Goal: Transaction & Acquisition: Obtain resource

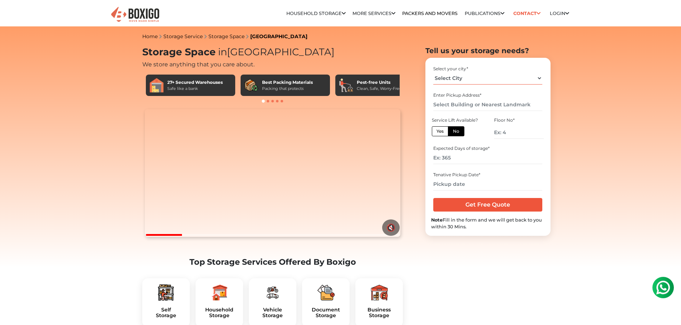
click at [465, 79] on select "Select City Bangalore Bengaluru Bhopal Bhubaneswar Chennai Coimbatore Cuttack D…" at bounding box center [487, 78] width 109 height 13
select select "[GEOGRAPHIC_DATA]"
click at [433, 72] on select "Select City Bangalore Bengaluru Bhopal Bhubaneswar Chennai Coimbatore Cuttack D…" at bounding box center [487, 78] width 109 height 13
click at [507, 133] on input "number" at bounding box center [518, 132] width 49 height 13
type input "6"
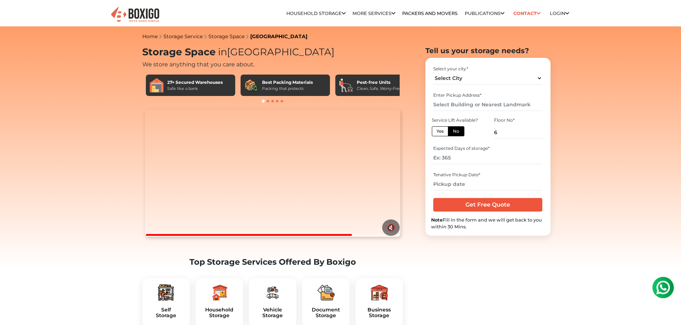
click at [437, 134] on label "Yes" at bounding box center [440, 131] width 16 height 10
click at [437, 133] on input "Yes" at bounding box center [438, 130] width 5 height 5
radio input "true"
click at [451, 103] on input "text" at bounding box center [487, 105] width 109 height 13
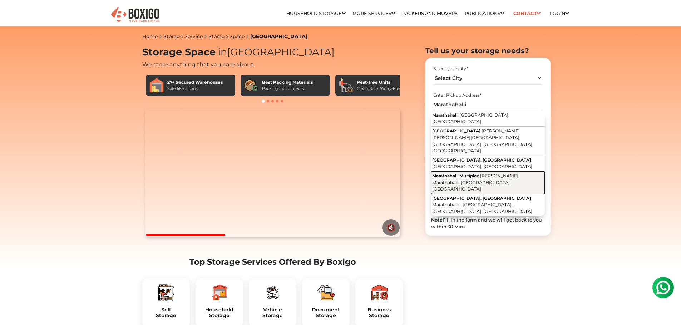
click at [479, 173] on span "Chandra Layout, Marathahalli, Bengaluru, Karnataka" at bounding box center [475, 182] width 87 height 19
type input "Marathahalli Multiplex, Chandra Layout, Marathahalli, Bengaluru, Karnataka"
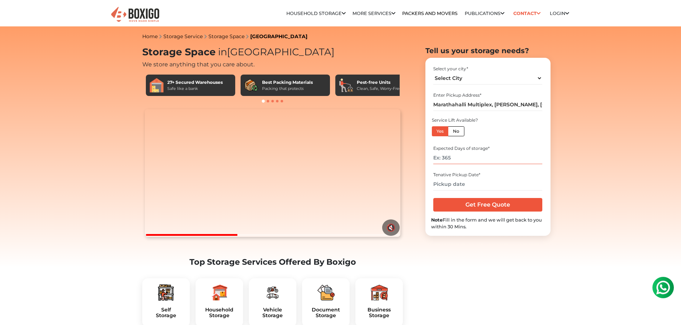
click at [449, 160] on input "number" at bounding box center [487, 158] width 109 height 13
type input "180"
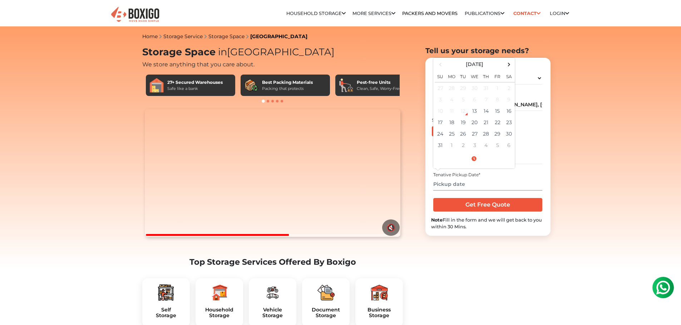
click at [449, 185] on input "text" at bounding box center [487, 184] width 109 height 13
click at [506, 64] on span at bounding box center [509, 65] width 10 height 10
click at [438, 65] on span at bounding box center [440, 65] width 10 height 10
click at [453, 145] on td "1" at bounding box center [451, 145] width 11 height 11
type input "09/01/2025 12:00 AM"
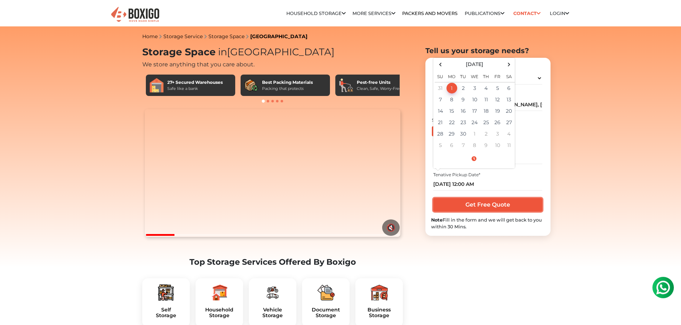
click at [476, 208] on input "Get Free Quote" at bounding box center [487, 205] width 109 height 14
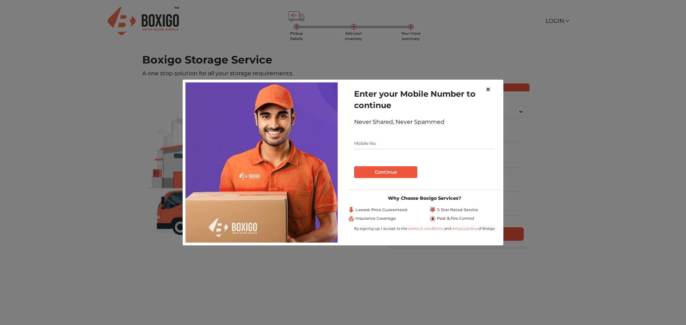
click at [488, 88] on span "×" at bounding box center [488, 89] width 5 height 10
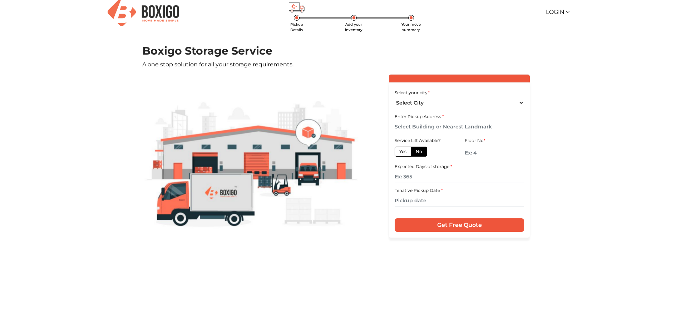
scroll to position [14, 0]
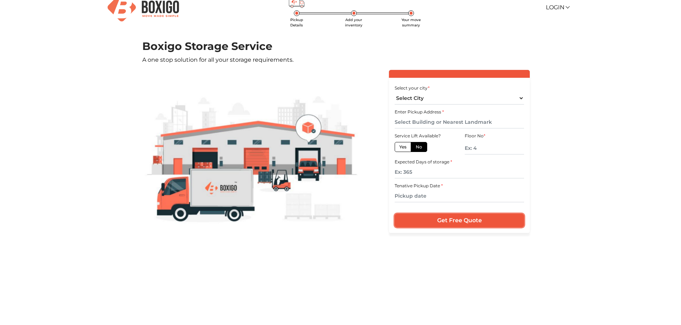
click at [427, 223] on input "Get Free Quote" at bounding box center [458, 221] width 129 height 14
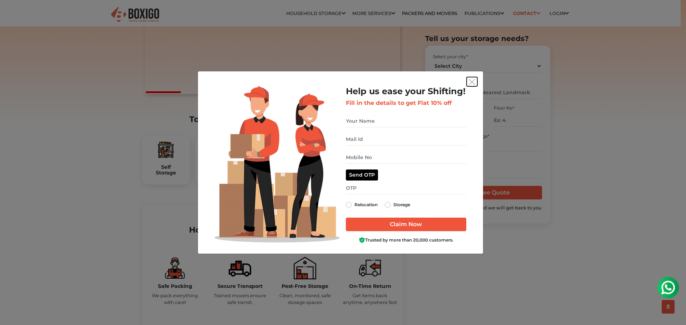
click at [475, 84] on button "get free quote dialog" at bounding box center [472, 81] width 11 height 9
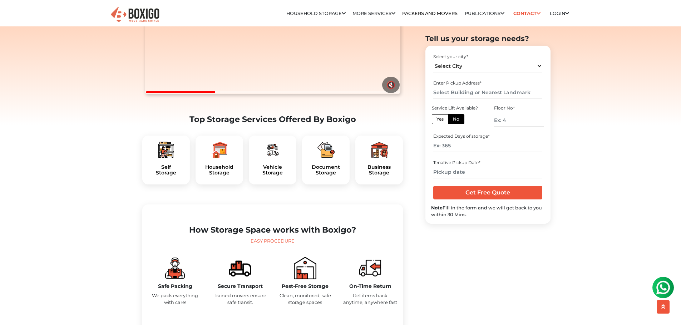
click at [222, 176] on div "Household Storage" at bounding box center [219, 160] width 48 height 49
click at [217, 176] on h5 "Household Storage" at bounding box center [219, 170] width 36 height 12
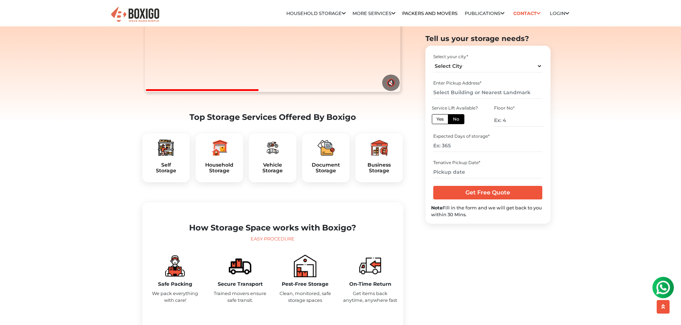
scroll to position [170, 0]
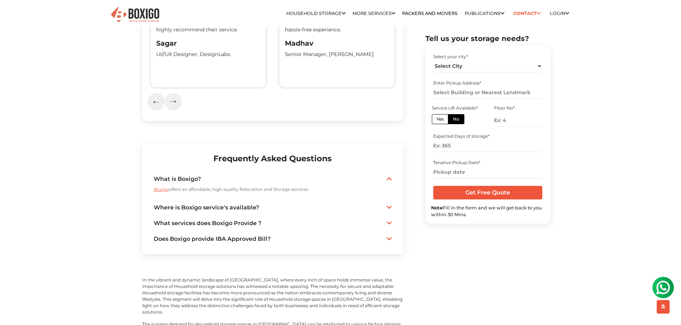
scroll to position [1643, 0]
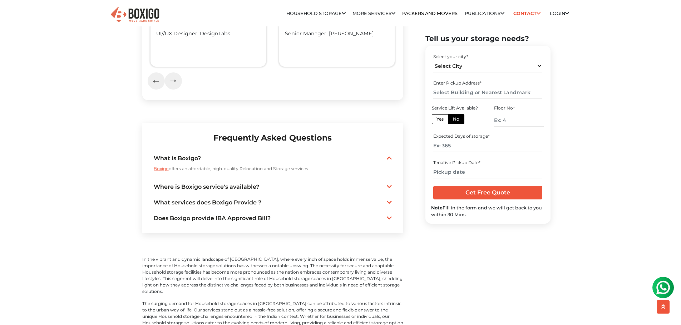
click at [393, 193] on section "Frequently Asked Questions What is Boxigo? Boxigo offers an affordable, high-qu…" at bounding box center [272, 178] width 261 height 110
click at [391, 215] on icon at bounding box center [389, 218] width 5 height 6
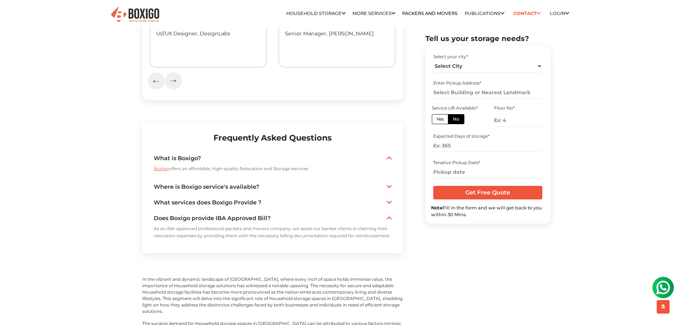
click at [391, 215] on icon at bounding box center [389, 218] width 5 height 6
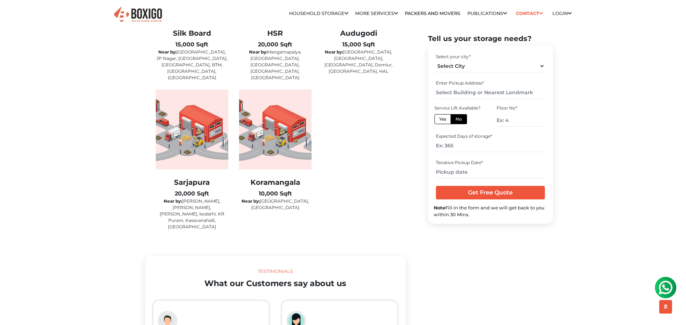
scroll to position [1215, 0]
